Goal: Information Seeking & Learning: Learn about a topic

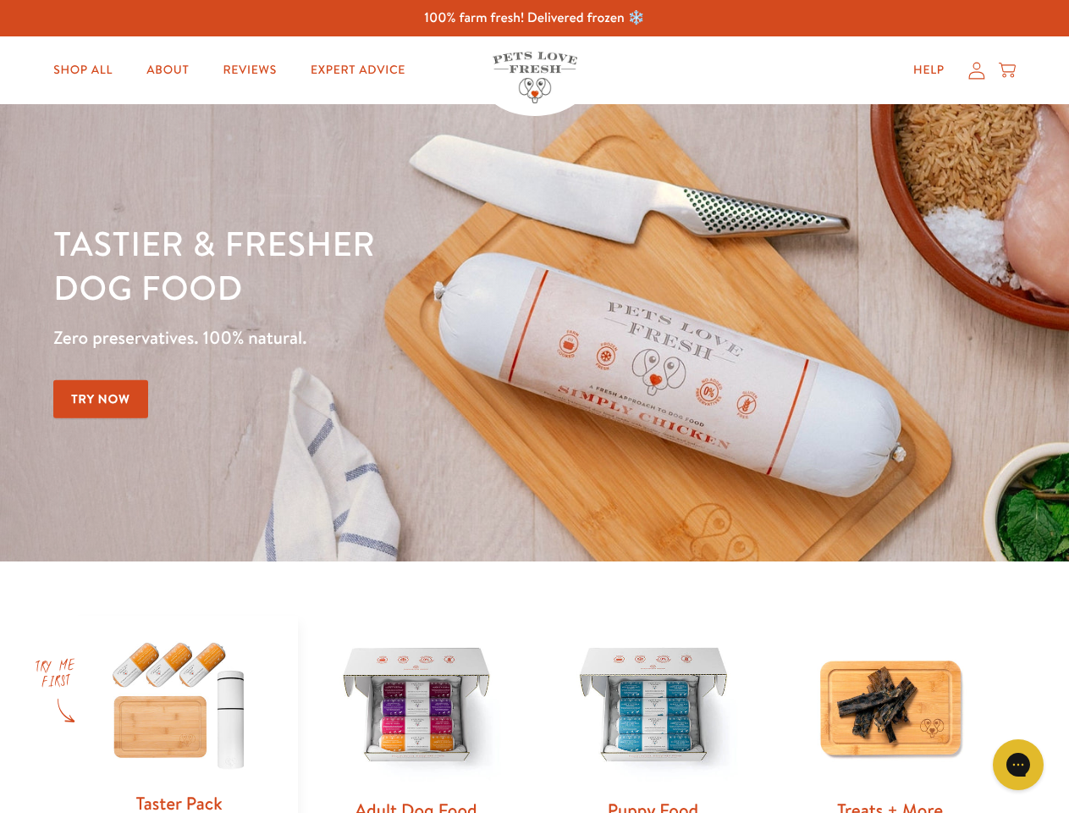
click at [534, 406] on div "Tastier & fresher dog food Zero preservatives. 100% natural. Try Now" at bounding box center [374, 332] width 642 height 223
click at [1018, 764] on icon "Gorgias live chat" at bounding box center [1018, 764] width 16 height 16
